Goal: Use online tool/utility: Utilize a website feature to perform a specific function

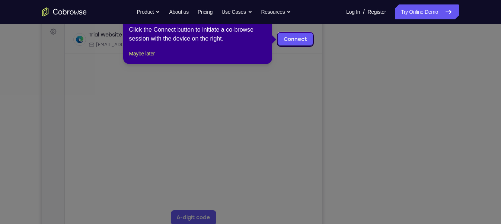
scroll to position [115, 0]
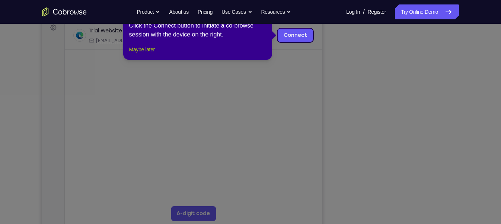
click at [154, 54] on button "Maybe later" at bounding box center [142, 49] width 26 height 9
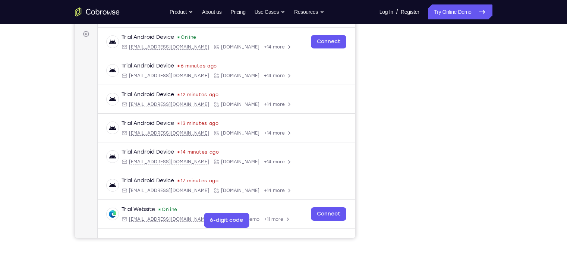
scroll to position [109, 0]
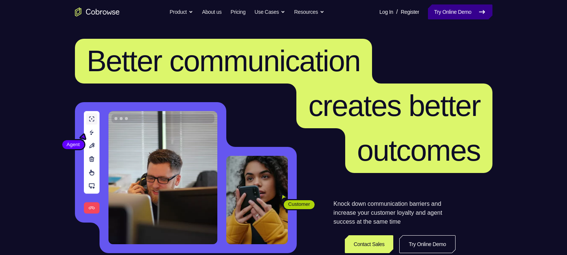
click at [448, 18] on link "Try Online Demo" at bounding box center [460, 11] width 64 height 15
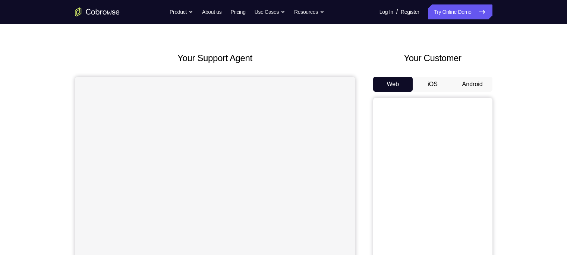
scroll to position [22, 0]
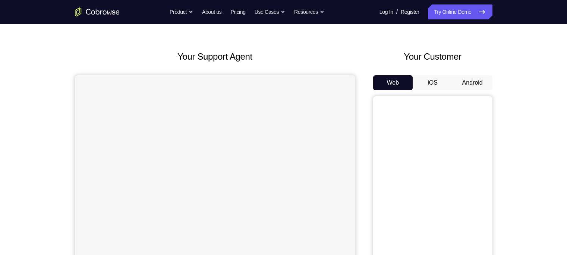
click at [469, 83] on button "Android" at bounding box center [472, 82] width 40 height 15
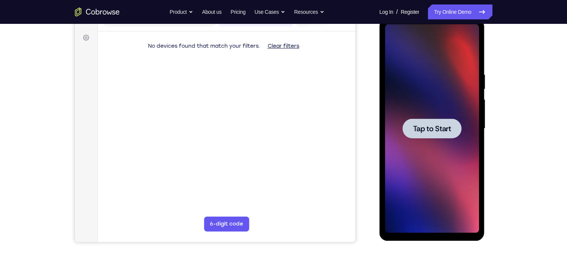
scroll to position [0, 0]
click at [429, 126] on span "Tap to Start" at bounding box center [432, 128] width 38 height 7
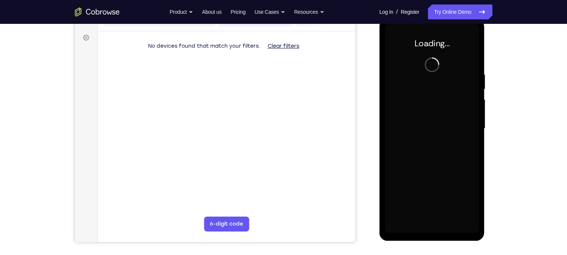
scroll to position [102, 0]
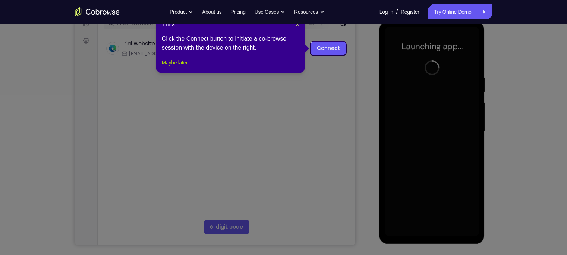
click at [180, 67] on button "Maybe later" at bounding box center [175, 62] width 26 height 9
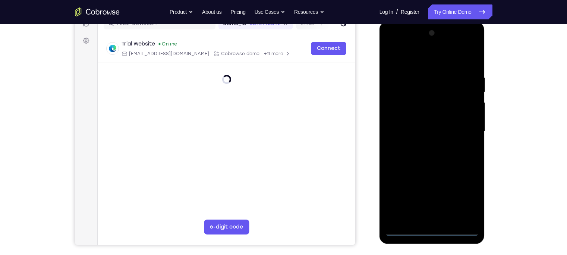
click at [434, 228] on div at bounding box center [432, 131] width 94 height 209
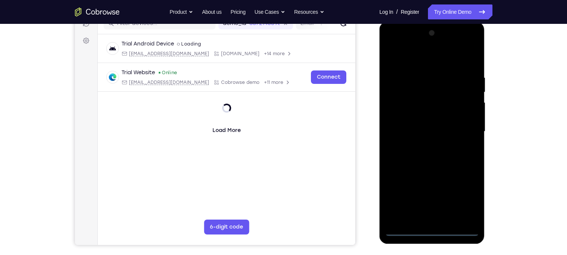
click at [430, 229] on div at bounding box center [432, 131] width 94 height 209
click at [466, 196] on div at bounding box center [432, 131] width 94 height 209
click at [390, 43] on div at bounding box center [432, 131] width 94 height 209
click at [466, 126] on div at bounding box center [432, 131] width 94 height 209
click at [424, 143] on div at bounding box center [432, 131] width 94 height 209
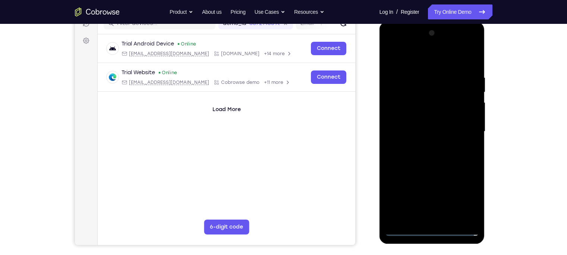
drag, startPoint x: 440, startPoint y: 120, endPoint x: 442, endPoint y: 116, distance: 4.8
click at [442, 116] on div at bounding box center [432, 131] width 94 height 209
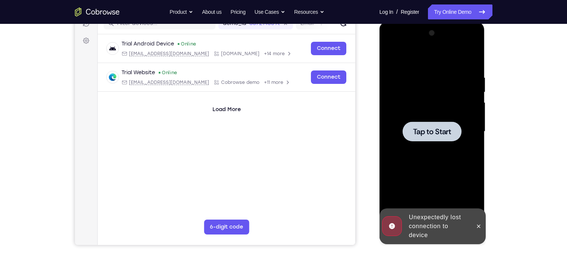
drag, startPoint x: 444, startPoint y: 121, endPoint x: 435, endPoint y: 116, distance: 10.2
click at [435, 116] on div at bounding box center [432, 131] width 94 height 209
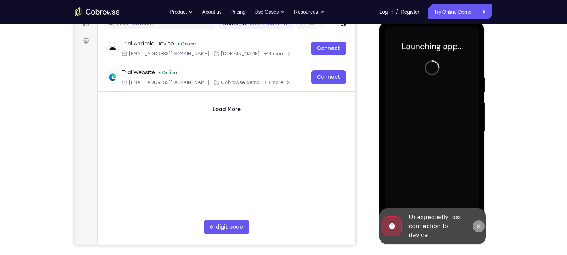
click at [481, 228] on icon at bounding box center [478, 226] width 6 height 6
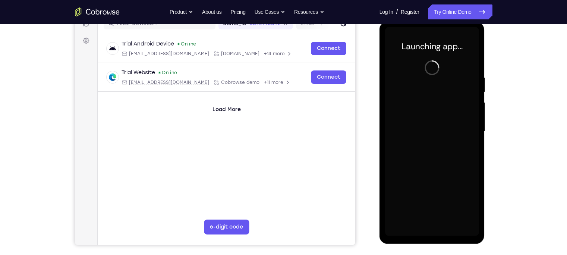
click at [505, 175] on div "Your Support Agent Your Customer Web iOS Android Next Steps We’d be happy to gi…" at bounding box center [283, 167] width 477 height 491
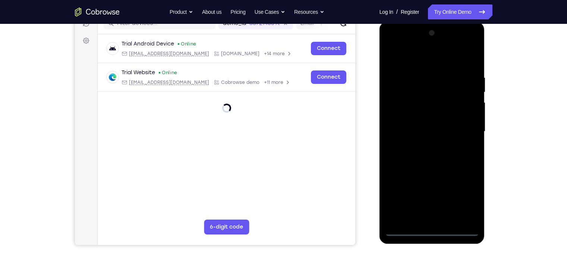
click at [430, 230] on div at bounding box center [432, 131] width 94 height 209
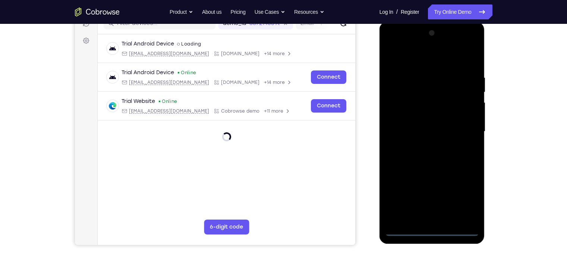
click at [428, 229] on div at bounding box center [432, 131] width 94 height 209
click at [462, 199] on div at bounding box center [432, 131] width 94 height 209
click at [392, 44] on div at bounding box center [432, 131] width 94 height 209
click at [465, 129] on div at bounding box center [432, 131] width 94 height 209
click at [423, 145] on div at bounding box center [432, 131] width 94 height 209
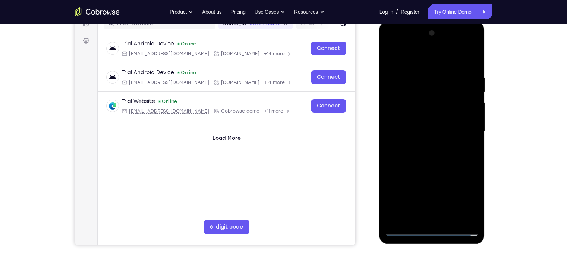
click at [425, 127] on div at bounding box center [432, 131] width 94 height 209
click at [421, 117] on div at bounding box center [432, 131] width 94 height 209
click at [419, 129] on div at bounding box center [432, 131] width 94 height 209
click at [423, 153] on div at bounding box center [432, 131] width 94 height 209
click at [442, 167] on div at bounding box center [432, 131] width 94 height 209
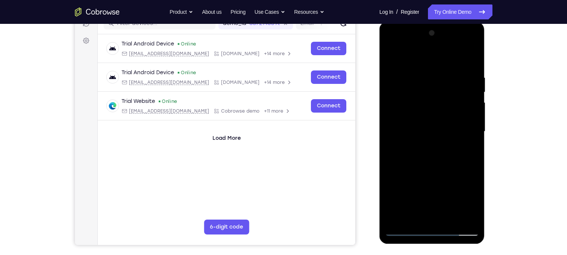
click at [447, 219] on div at bounding box center [432, 131] width 94 height 209
click at [432, 169] on div at bounding box center [432, 131] width 94 height 209
click at [446, 127] on div at bounding box center [432, 131] width 94 height 209
click at [430, 213] on div at bounding box center [432, 131] width 94 height 209
click at [411, 215] on div at bounding box center [432, 131] width 94 height 209
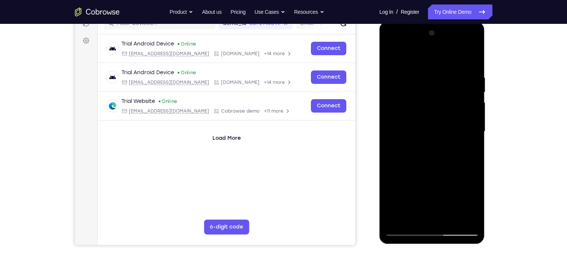
click at [453, 174] on div at bounding box center [432, 131] width 94 height 209
click at [467, 143] on div at bounding box center [432, 131] width 94 height 209
click at [426, 150] on div at bounding box center [432, 131] width 94 height 209
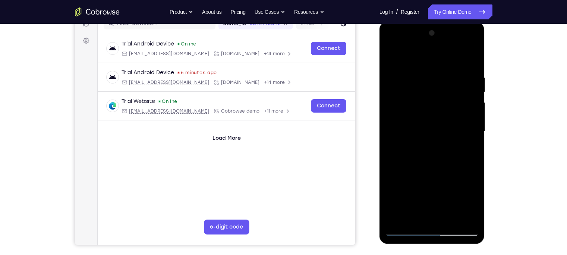
click at [414, 218] on div at bounding box center [432, 131] width 94 height 209
click at [391, 175] on div at bounding box center [432, 131] width 94 height 209
click at [468, 143] on div at bounding box center [432, 131] width 94 height 209
click at [414, 150] on div at bounding box center [432, 131] width 94 height 209
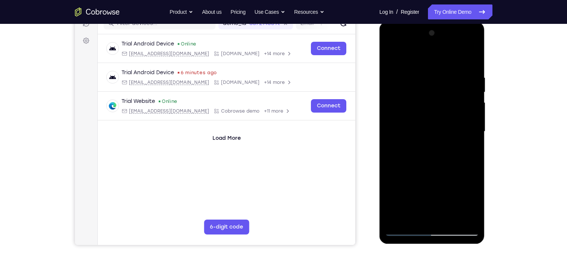
click at [464, 151] on div at bounding box center [432, 131] width 94 height 209
click at [422, 134] on div at bounding box center [432, 131] width 94 height 209
click at [421, 193] on div at bounding box center [432, 131] width 94 height 209
click at [439, 174] on div at bounding box center [432, 131] width 94 height 209
click at [428, 151] on div at bounding box center [432, 131] width 94 height 209
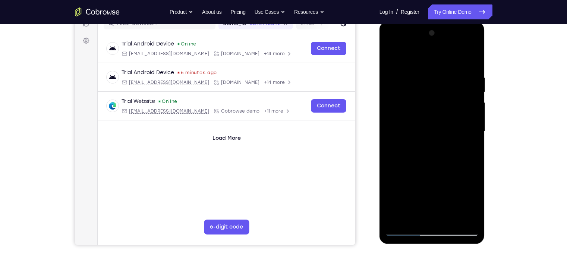
drag, startPoint x: 420, startPoint y: 107, endPoint x: 410, endPoint y: 155, distance: 49.8
click at [410, 155] on div at bounding box center [432, 131] width 94 height 209
drag, startPoint x: 444, startPoint y: 128, endPoint x: 446, endPoint y: 110, distance: 18.3
click at [446, 110] on div at bounding box center [432, 131] width 94 height 209
drag, startPoint x: 436, startPoint y: 127, endPoint x: 440, endPoint y: 65, distance: 62.7
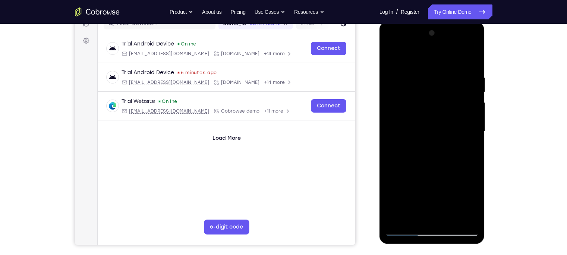
click at [440, 65] on div at bounding box center [432, 131] width 94 height 209
click at [417, 149] on div at bounding box center [432, 131] width 94 height 209
click at [413, 217] on div at bounding box center [432, 131] width 94 height 209
click at [390, 172] on div at bounding box center [432, 131] width 94 height 209
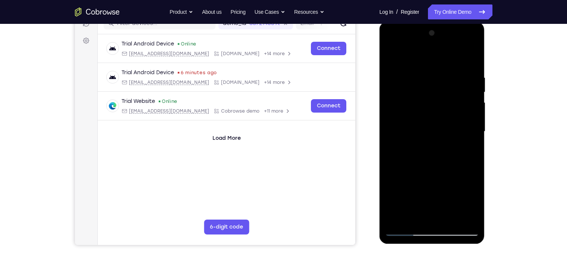
click at [390, 172] on div at bounding box center [432, 131] width 94 height 209
click at [425, 145] on div at bounding box center [432, 131] width 94 height 209
click at [391, 174] on div at bounding box center [432, 131] width 94 height 209
click at [465, 144] on div at bounding box center [432, 131] width 94 height 209
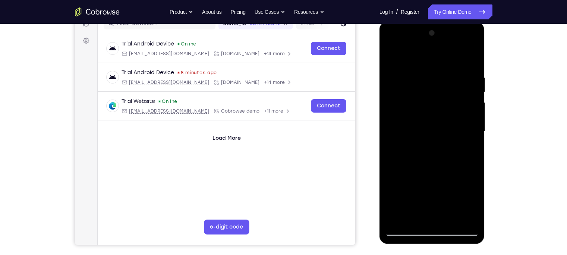
click at [466, 149] on div at bounding box center [432, 131] width 94 height 209
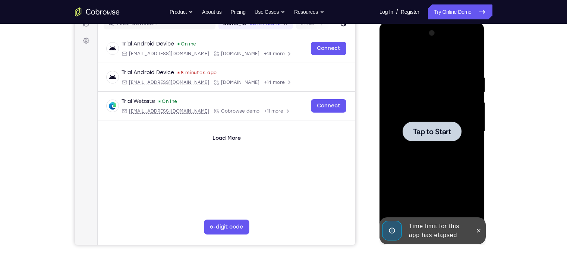
click at [434, 140] on div at bounding box center [431, 131] width 59 height 20
click at [477, 230] on icon at bounding box center [478, 230] width 3 height 3
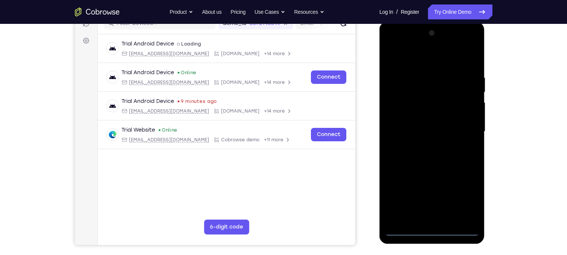
click at [431, 230] on div at bounding box center [432, 131] width 94 height 209
click at [465, 194] on div at bounding box center [432, 131] width 94 height 209
click at [389, 42] on div at bounding box center [432, 131] width 94 height 209
click at [464, 124] on div at bounding box center [432, 131] width 94 height 209
click at [425, 143] on div at bounding box center [432, 131] width 94 height 209
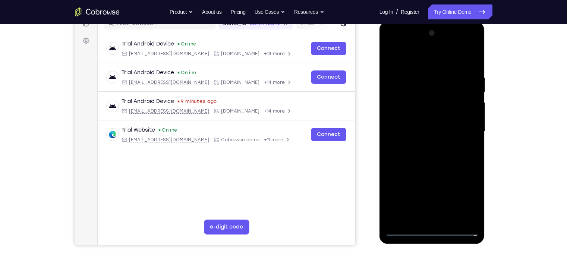
click at [425, 124] on div at bounding box center [432, 131] width 94 height 209
click at [432, 114] on div at bounding box center [432, 131] width 94 height 209
click at [420, 132] on div at bounding box center [432, 131] width 94 height 209
click at [413, 150] on div at bounding box center [432, 131] width 94 height 209
click at [413, 156] on div at bounding box center [432, 131] width 94 height 209
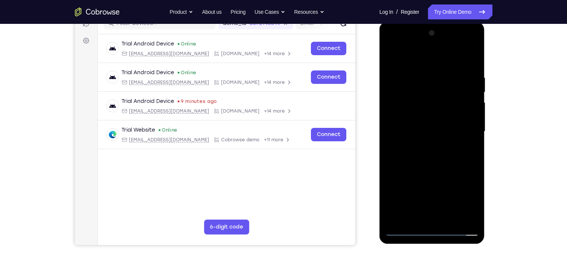
click at [418, 129] on div at bounding box center [432, 131] width 94 height 209
click at [435, 164] on div at bounding box center [432, 131] width 94 height 209
drag, startPoint x: 430, startPoint y: 61, endPoint x: 442, endPoint y: 10, distance: 52.7
click at [442, 22] on html "Online web based iOS Simulators and Android Emulators. Run iPhone, iPad, Mobile…" at bounding box center [432, 134] width 106 height 224
click at [447, 220] on div at bounding box center [432, 131] width 94 height 209
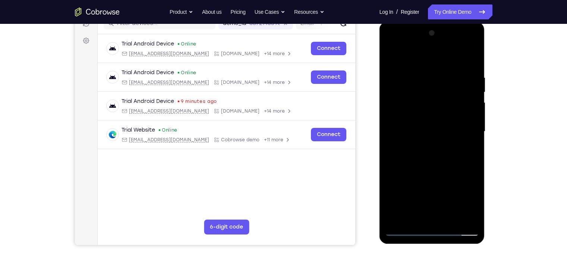
click at [427, 168] on div at bounding box center [432, 131] width 94 height 209
click at [427, 124] on div at bounding box center [432, 131] width 94 height 209
click at [418, 215] on div at bounding box center [432, 131] width 94 height 209
click at [468, 149] on div at bounding box center [432, 131] width 94 height 209
click at [417, 150] on div at bounding box center [432, 131] width 94 height 209
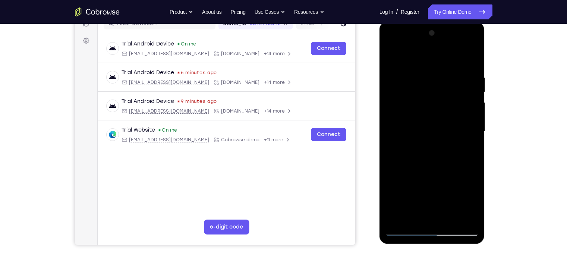
click at [413, 218] on div at bounding box center [432, 131] width 94 height 209
click at [452, 173] on div at bounding box center [432, 131] width 94 height 209
click at [466, 142] on div at bounding box center [432, 131] width 94 height 209
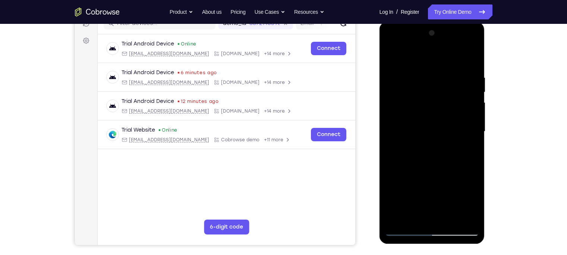
click at [412, 217] on div at bounding box center [432, 131] width 94 height 209
click at [391, 173] on div at bounding box center [432, 131] width 94 height 209
click at [469, 145] on div at bounding box center [432, 131] width 94 height 209
click at [404, 149] on div at bounding box center [432, 131] width 94 height 209
click at [404, 151] on div at bounding box center [432, 131] width 94 height 209
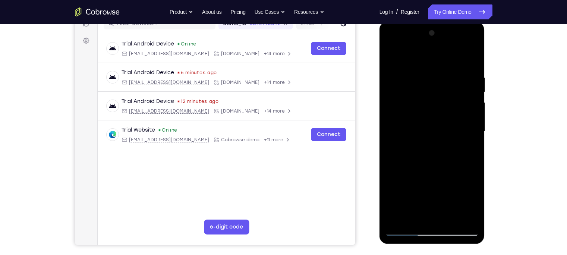
click at [430, 149] on div at bounding box center [432, 131] width 94 height 209
click at [413, 215] on div at bounding box center [432, 131] width 94 height 209
click at [389, 174] on div at bounding box center [432, 131] width 94 height 209
click at [466, 144] on div at bounding box center [432, 131] width 94 height 209
click at [429, 148] on div at bounding box center [432, 131] width 94 height 209
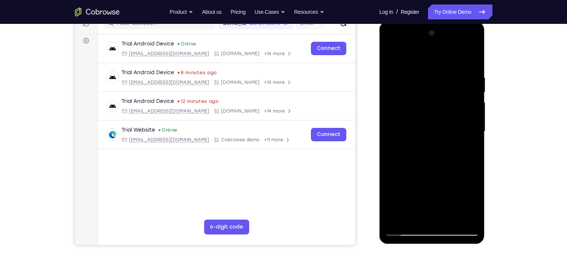
click at [413, 216] on div at bounding box center [432, 131] width 94 height 209
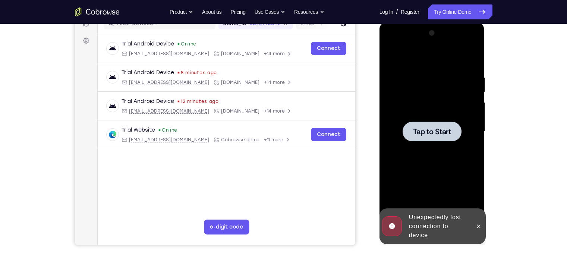
click at [442, 145] on div at bounding box center [432, 131] width 94 height 209
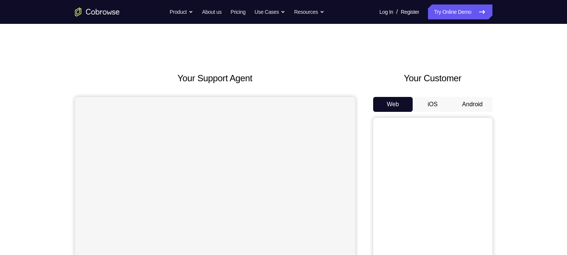
click at [470, 97] on button "Android" at bounding box center [472, 104] width 40 height 15
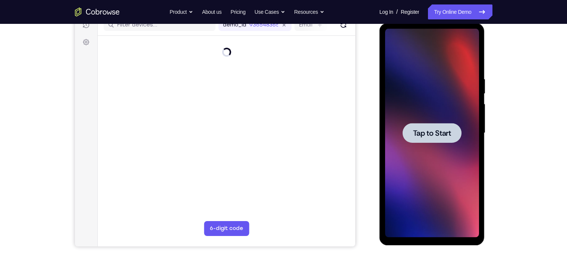
click at [423, 139] on div at bounding box center [431, 133] width 59 height 20
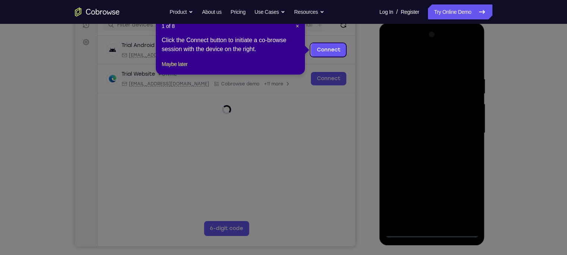
click at [431, 232] on icon at bounding box center [287, 127] width 574 height 255
drag, startPoint x: 182, startPoint y: 71, endPoint x: 168, endPoint y: 96, distance: 28.7
click at [181, 69] on button "Maybe later" at bounding box center [175, 64] width 26 height 9
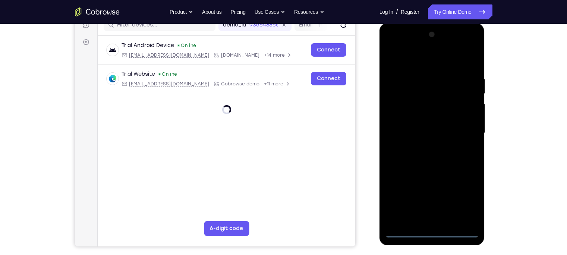
click at [430, 229] on div at bounding box center [432, 133] width 94 height 209
click at [429, 231] on div at bounding box center [432, 133] width 94 height 209
click at [467, 203] on div at bounding box center [432, 133] width 94 height 209
click at [464, 201] on div at bounding box center [432, 133] width 94 height 209
click at [391, 43] on div at bounding box center [432, 133] width 94 height 209
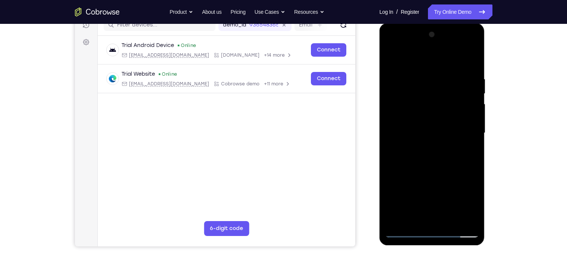
click at [392, 45] on div at bounding box center [432, 133] width 94 height 209
click at [464, 130] on div at bounding box center [432, 133] width 94 height 209
click at [424, 146] on div at bounding box center [432, 133] width 94 height 209
click at [431, 124] on div at bounding box center [432, 133] width 94 height 209
click at [429, 118] on div at bounding box center [432, 133] width 94 height 209
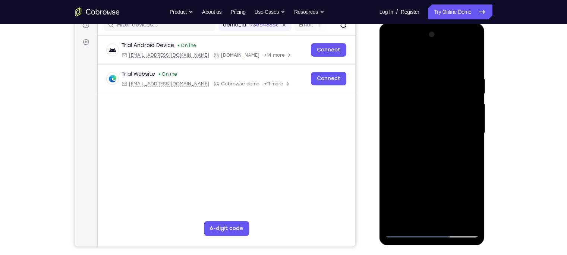
click at [421, 131] on div at bounding box center [432, 133] width 94 height 209
click at [416, 156] on div at bounding box center [432, 133] width 94 height 209
click at [436, 165] on div at bounding box center [432, 133] width 94 height 209
click at [449, 220] on div at bounding box center [432, 133] width 94 height 209
click at [442, 172] on div at bounding box center [432, 133] width 94 height 209
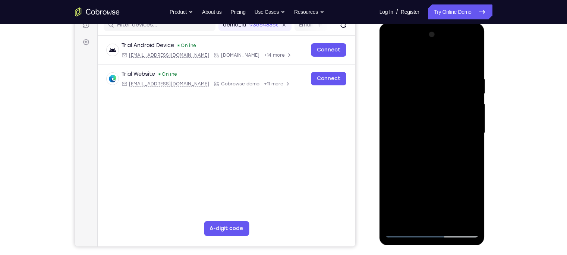
click at [438, 131] on div at bounding box center [432, 133] width 94 height 209
click at [420, 218] on div at bounding box center [432, 133] width 94 height 209
click at [392, 57] on div at bounding box center [432, 133] width 94 height 209
click at [394, 56] on div at bounding box center [432, 133] width 94 height 209
click at [423, 73] on div at bounding box center [432, 133] width 94 height 209
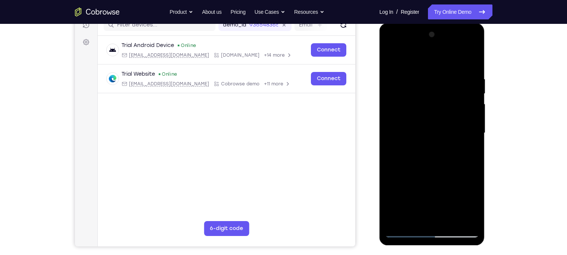
click at [472, 97] on div at bounding box center [432, 133] width 94 height 209
click at [470, 113] on div at bounding box center [432, 133] width 94 height 209
click at [472, 129] on div at bounding box center [432, 133] width 94 height 209
click at [468, 130] on div at bounding box center [432, 133] width 94 height 209
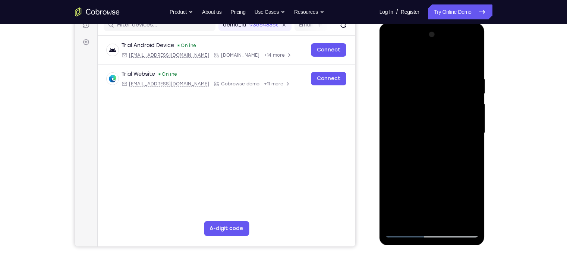
click at [469, 61] on div at bounding box center [432, 133] width 94 height 209
click at [471, 58] on div at bounding box center [432, 133] width 94 height 209
click at [450, 218] on div at bounding box center [432, 133] width 94 height 209
click at [453, 211] on div at bounding box center [432, 133] width 94 height 209
click at [450, 219] on div at bounding box center [432, 133] width 94 height 209
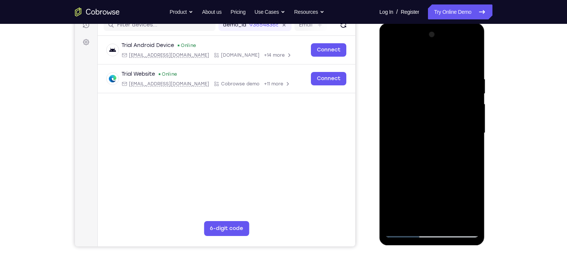
drag, startPoint x: 440, startPoint y: 124, endPoint x: 437, endPoint y: 176, distance: 52.3
click at [437, 176] on div at bounding box center [432, 133] width 94 height 209
drag, startPoint x: 435, startPoint y: 197, endPoint x: 443, endPoint y: 127, distance: 70.9
click at [443, 127] on div at bounding box center [432, 133] width 94 height 209
drag, startPoint x: 443, startPoint y: 136, endPoint x: 437, endPoint y: 266, distance: 129.8
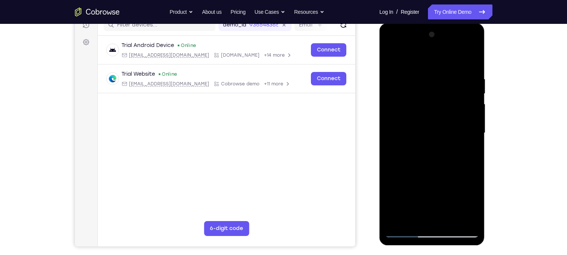
click at [437, 247] on html "Online web based iOS Simulators and Android Emulators. Run iPhone, iPad, Mobile…" at bounding box center [432, 135] width 106 height 224
click at [420, 124] on div at bounding box center [432, 133] width 94 height 209
click at [392, 58] on div at bounding box center [432, 133] width 94 height 209
click at [395, 58] on div at bounding box center [432, 133] width 94 height 209
click at [449, 224] on div at bounding box center [432, 133] width 94 height 209
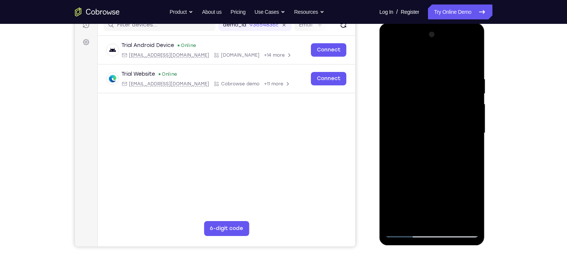
click at [394, 57] on div at bounding box center [432, 133] width 94 height 209
drag, startPoint x: 441, startPoint y: 203, endPoint x: 466, endPoint y: 71, distance: 133.7
click at [466, 71] on div at bounding box center [432, 133] width 94 height 209
